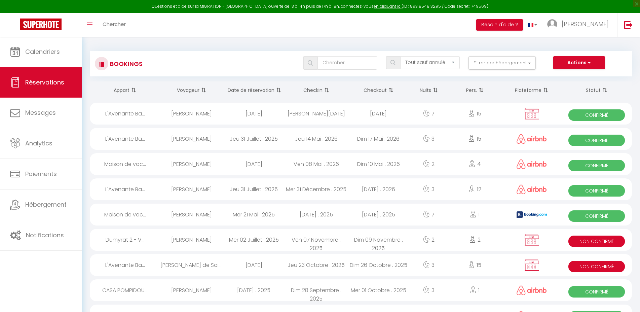
select select "not_cancelled"
click at [36, 51] on span "Calendriers" at bounding box center [42, 51] width 35 height 8
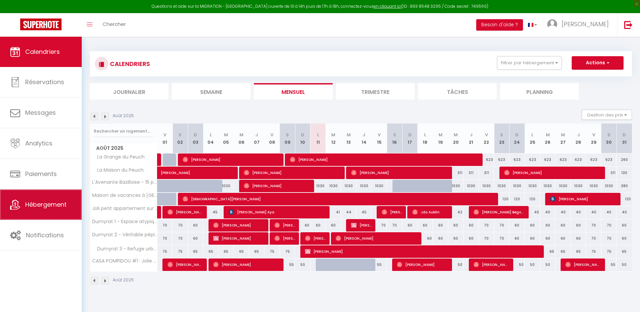
click at [42, 207] on span "Hébergement" at bounding box center [45, 204] width 41 height 8
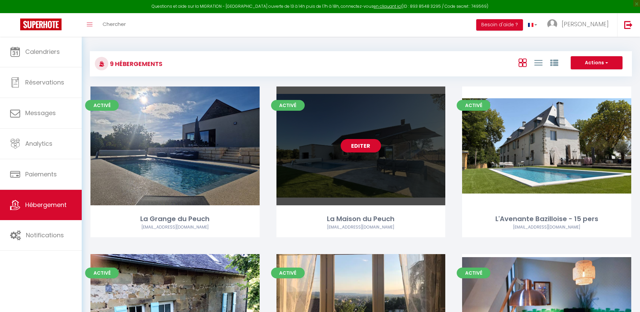
click at [358, 122] on div "Editer" at bounding box center [360, 145] width 169 height 119
select select "3"
select select "2"
select select "1"
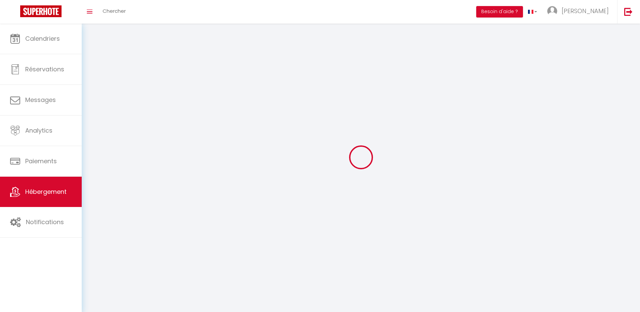
select select
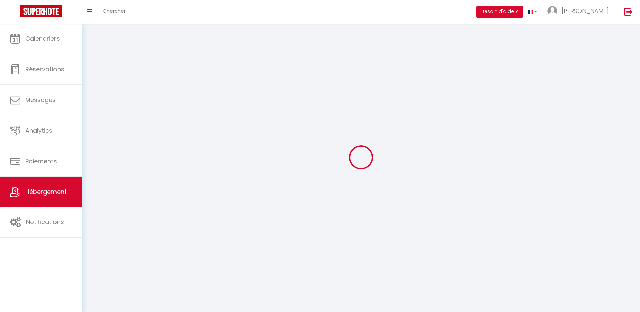
select select
checkbox input "false"
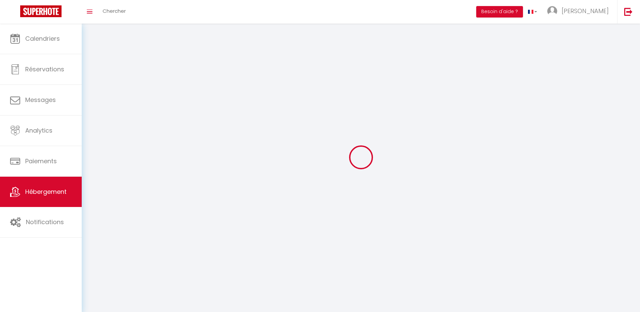
checkbox input "false"
select select
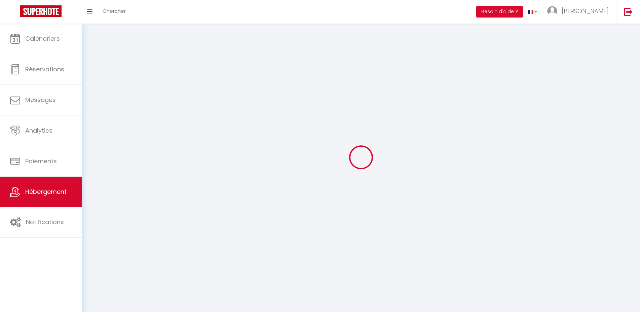
select select
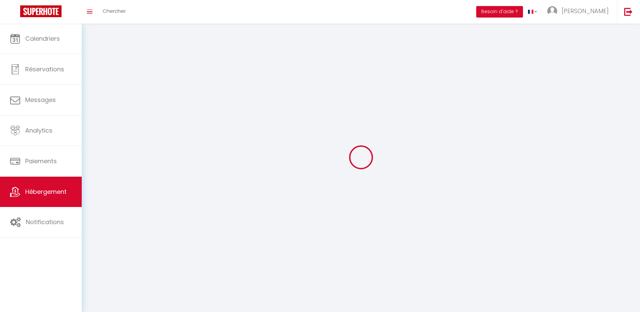
checkbox input "false"
select select
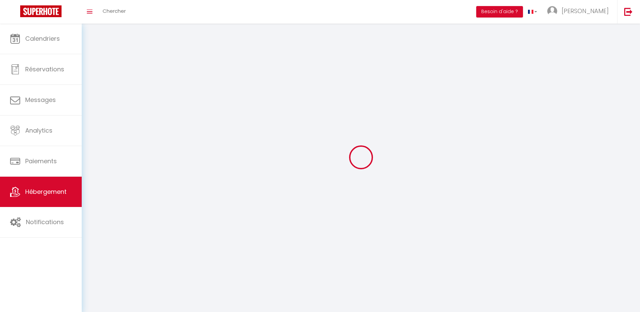
select select
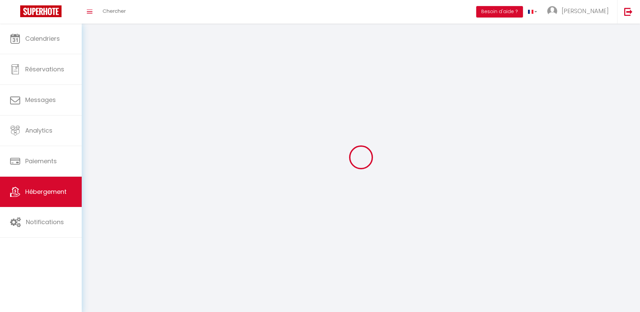
select select
checkbox input "false"
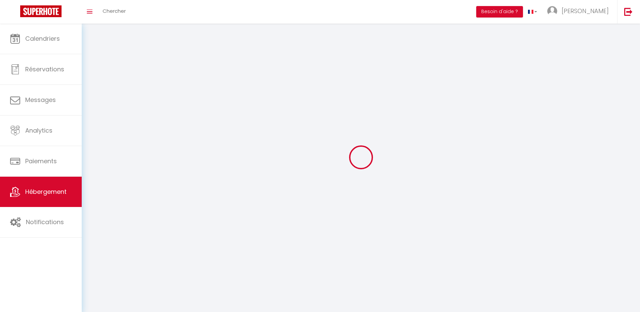
checkbox input "false"
select select
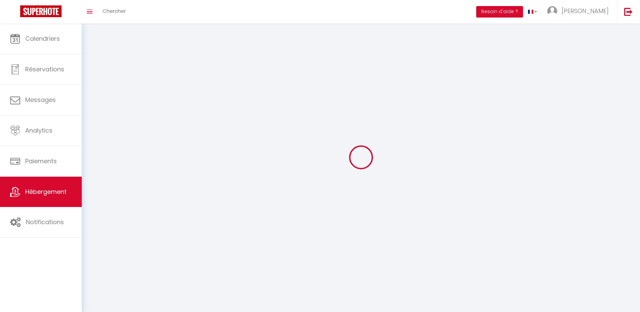
select select
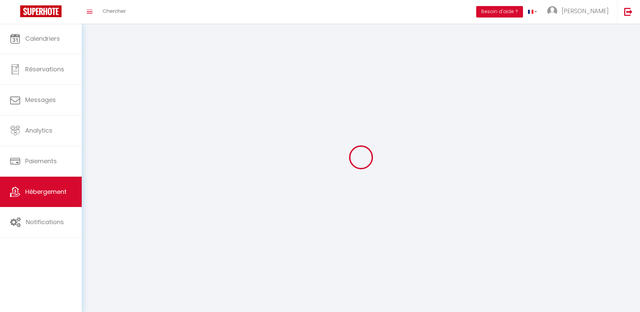
checkbox input "false"
select select
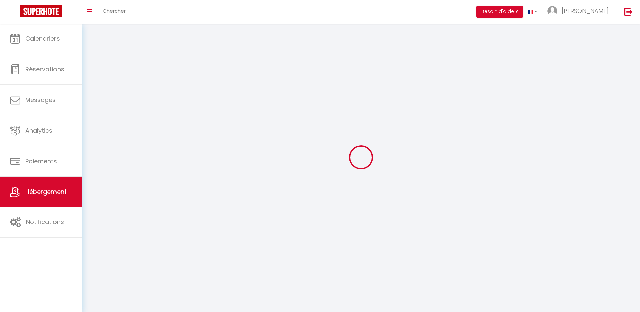
select select
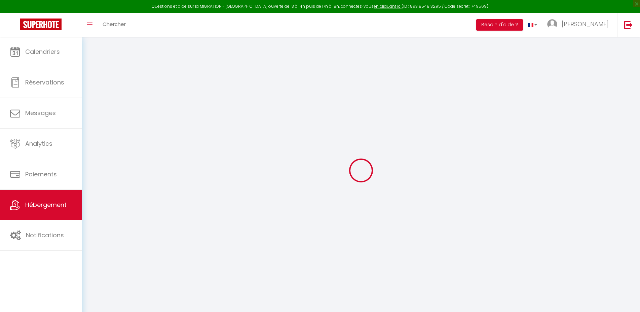
type input "Oups ! Les dates sélectionnées sont indisponibles."
type textarea "Malheureusement les dates sélectionnées sont indisponibles. Nous vous invitons …"
type input "45.0534315"
type input "1.2552989"
checkbox input "true"
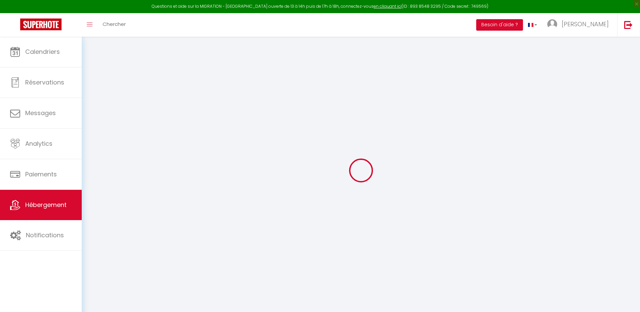
checkbox input "true"
checkbox input "false"
select select
checkbox input "false"
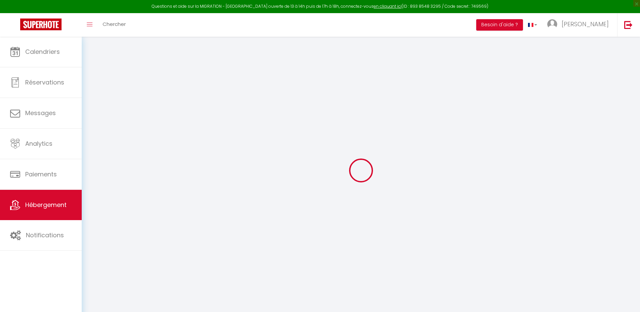
checkbox input "false"
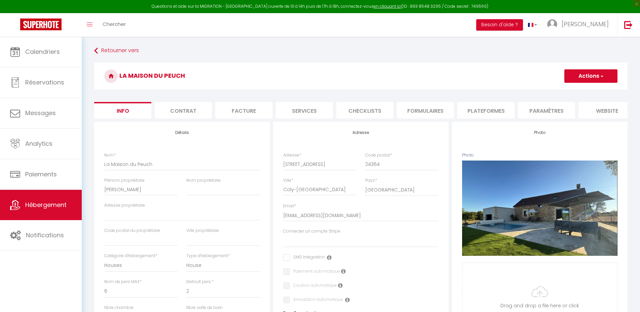
select select
checkbox input "false"
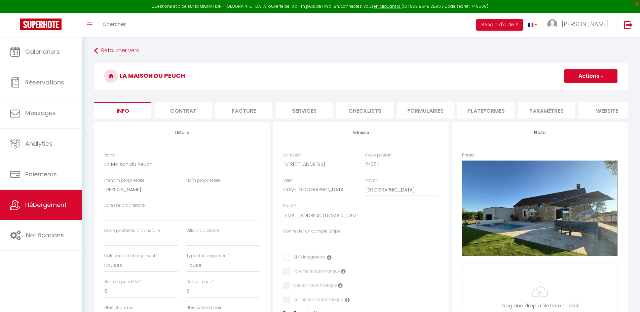
checkbox input "false"
click at [599, 111] on li "website" at bounding box center [606, 110] width 57 height 16
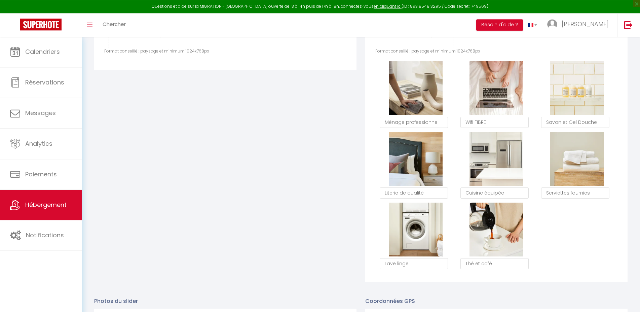
scroll to position [384, 0]
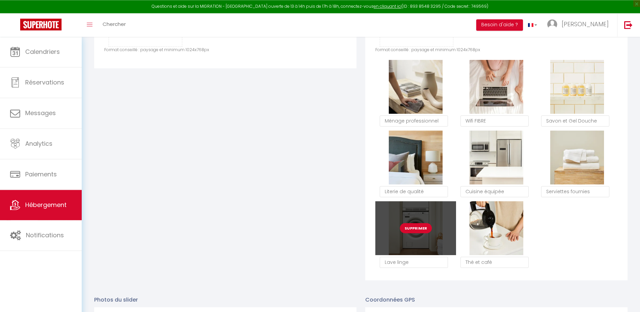
click at [420, 233] on button "Supprimer" at bounding box center [416, 228] width 32 height 10
checkbox input "true"
checkbox input "false"
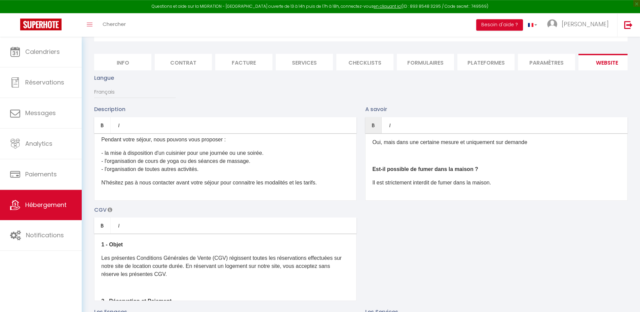
scroll to position [47, 0]
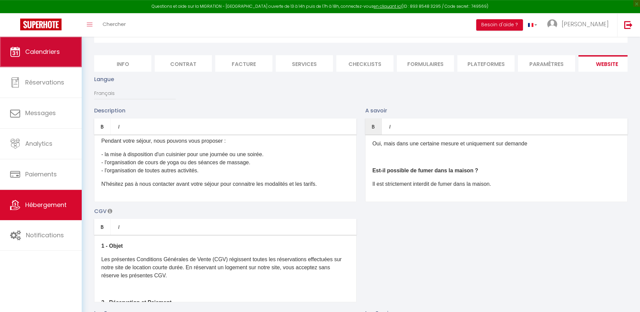
click at [55, 46] on link "Calendriers" at bounding box center [41, 52] width 82 height 30
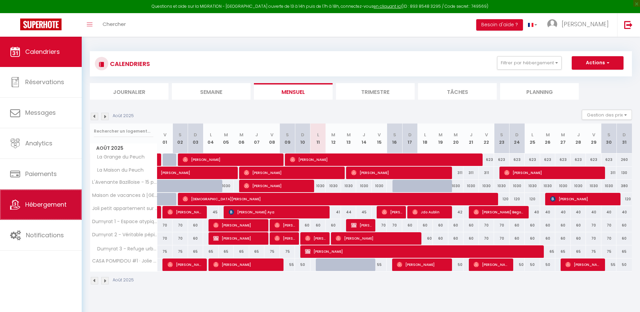
click at [33, 208] on span "Hébergement" at bounding box center [45, 204] width 41 height 8
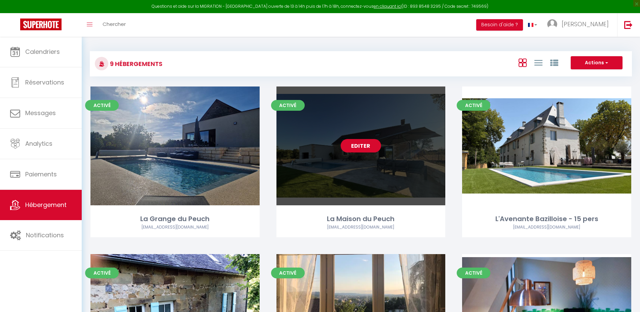
click at [345, 151] on link "Editer" at bounding box center [360, 145] width 40 height 13
select select "3"
select select "2"
select select "1"
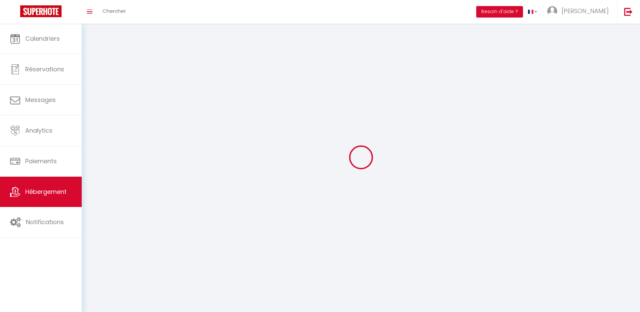
select select
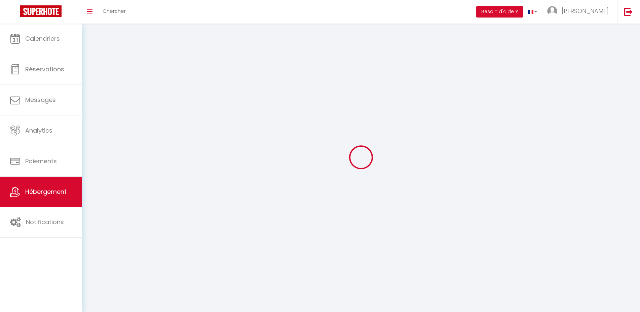
checkbox input "false"
select select
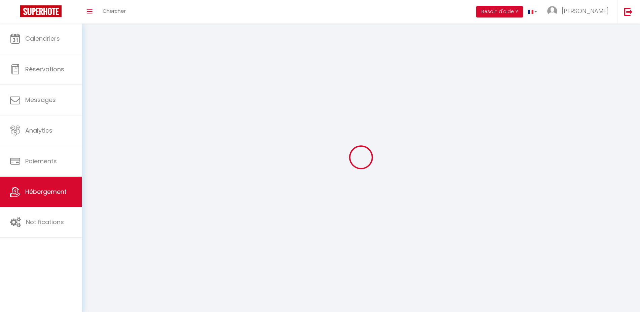
select select
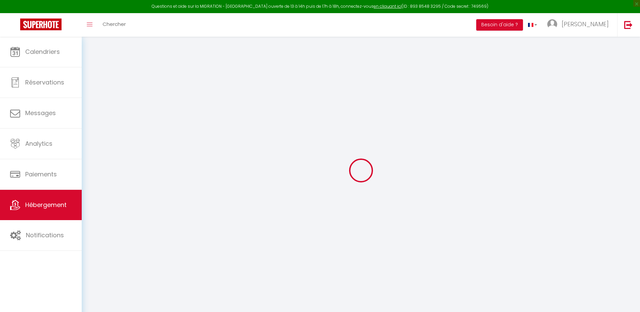
type input "Oups ! Les dates sélectionnées sont indisponibles."
type textarea "Malheureusement les dates sélectionnées sont indisponibles. Nous vous invitons …"
type input "45.0534315"
type input "1.2552989"
checkbox input "true"
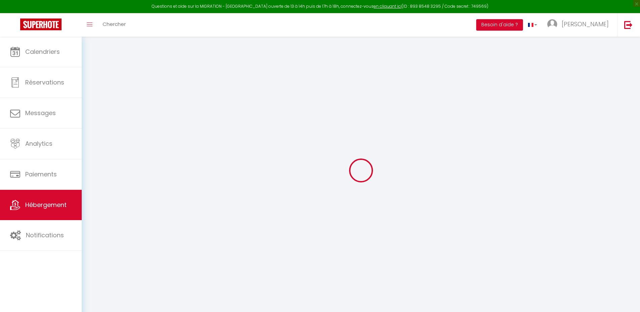
checkbox input "true"
checkbox input "false"
select select
checkbox input "false"
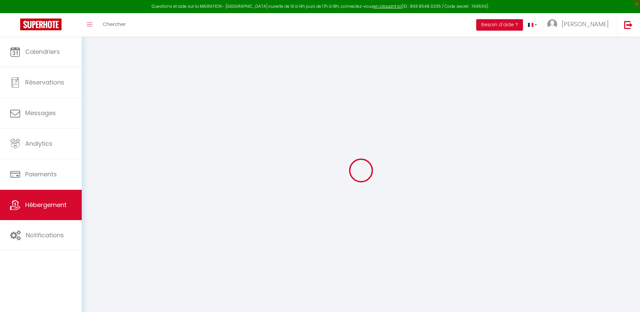
checkbox input "false"
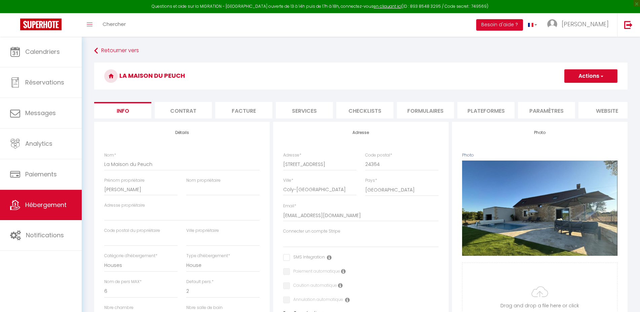
click at [600, 106] on li "website" at bounding box center [606, 110] width 57 height 16
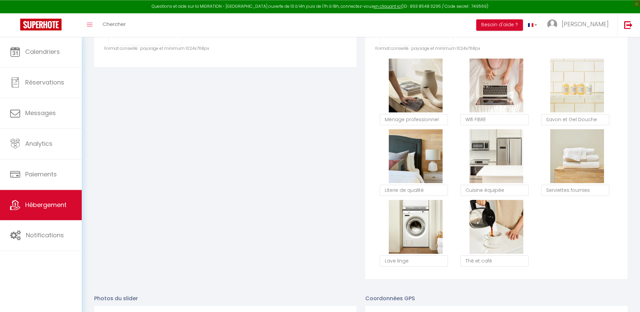
scroll to position [387, 0]
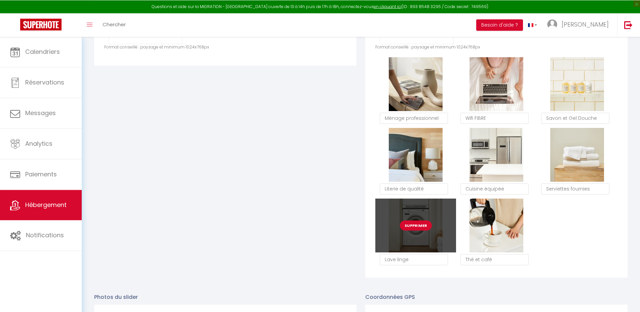
click at [413, 230] on button "Supprimer" at bounding box center [416, 225] width 32 height 10
checkbox input "true"
checkbox input "false"
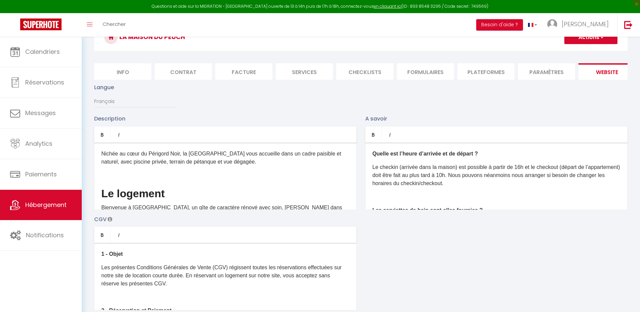
scroll to position [37, 0]
click at [595, 38] on button "Actions" at bounding box center [590, 38] width 53 height 13
click at [587, 52] on input "Enregistrer" at bounding box center [582, 53] width 25 height 7
checkbox input "true"
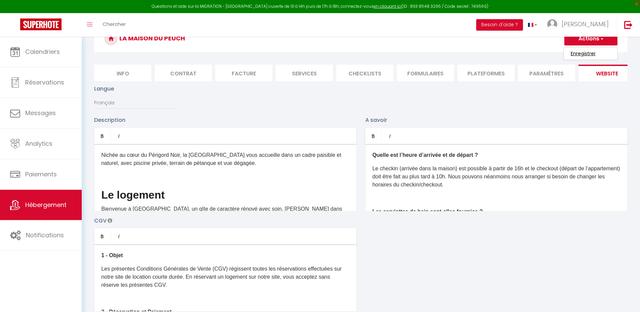
checkbox input "false"
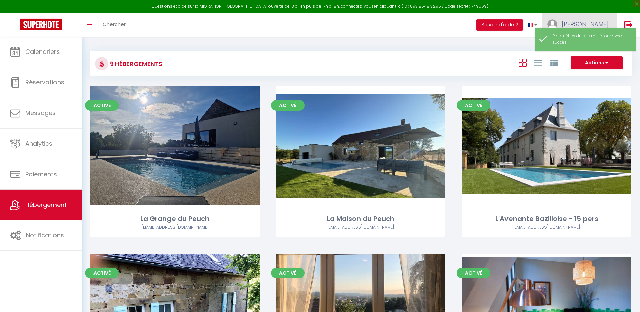
click at [593, 22] on span "[PERSON_NAME]" at bounding box center [584, 24] width 47 height 8
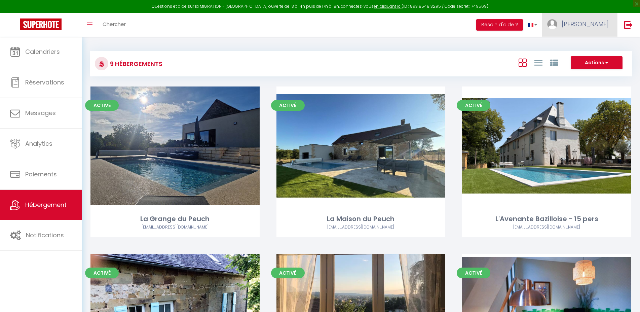
click at [592, 21] on span "[PERSON_NAME]" at bounding box center [584, 24] width 47 height 8
click at [590, 42] on link "Paramètres" at bounding box center [590, 46] width 50 height 11
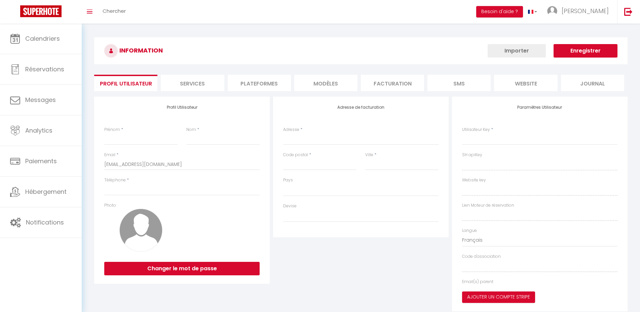
type input "[PERSON_NAME]"
type input "0670388563"
type input "195 roue du Colombier"
type input "19600"
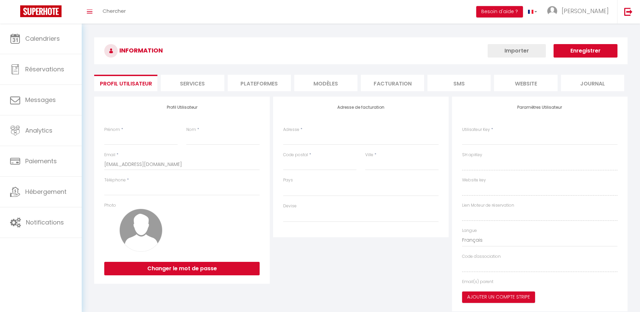
type input "LISSAC SUR COUZE"
type input "bn3qKRvzi8dABcSuFcRXTWvB4"
type input "WNQ4nRj1Y9TXWxp7IDmqY2Odr"
type input "bn3qKRvzi8dABcSuFcRXTWvB4"
type input "WNQ4nRj1Y9TXWxp7IDmqY2Odr"
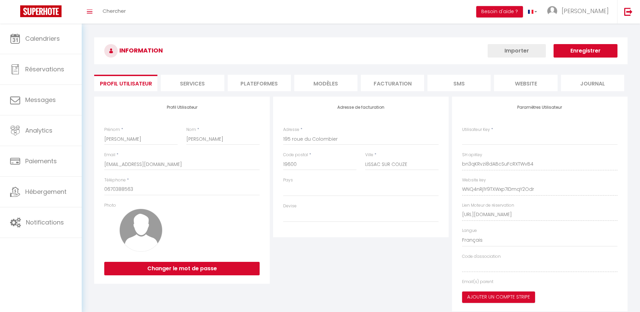
type input "[URL][DOMAIN_NAME]"
select select "28"
select select "fr"
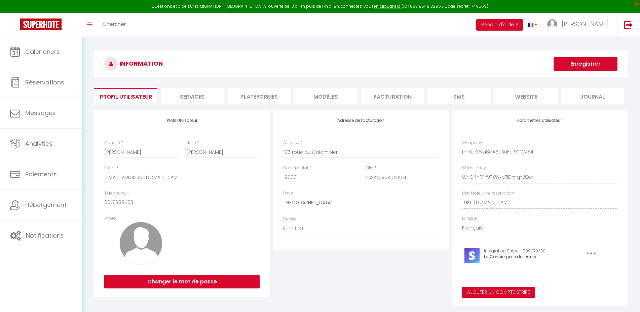
click at [270, 96] on li "Plateformes" at bounding box center [259, 96] width 63 height 16
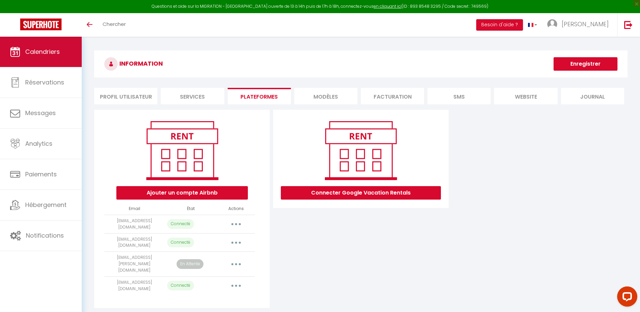
click at [39, 45] on link "Calendriers" at bounding box center [41, 52] width 82 height 30
